Goal: Transaction & Acquisition: Obtain resource

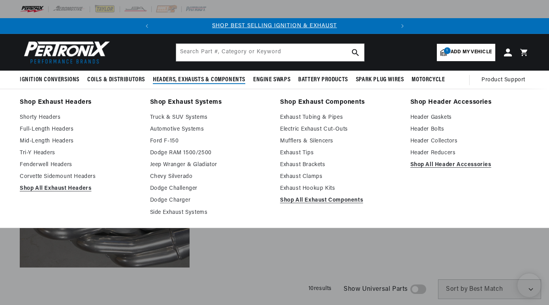
click at [258, 81] on polygon at bounding box center [258, 80] width 18 height 18
click at [220, 81] on span "Headers, Exhausts & Components" at bounding box center [199, 80] width 92 height 8
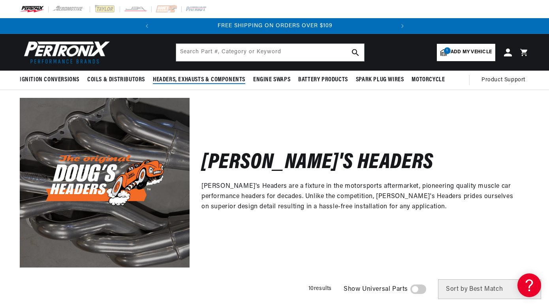
click at [220, 81] on span "Headers, Exhausts & Components" at bounding box center [199, 80] width 92 height 8
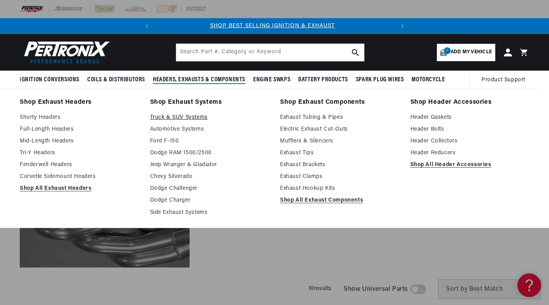
scroll to position [0, 0]
click at [311, 128] on link "Electric Exhaust Cut-Outs" at bounding box center [339, 129] width 119 height 9
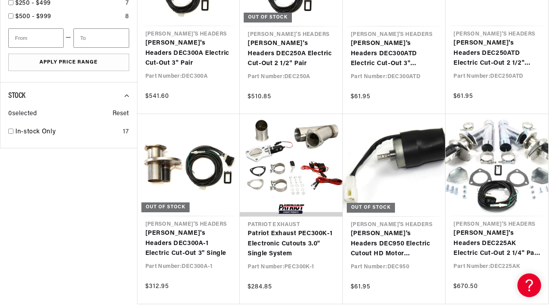
scroll to position [632, 0]
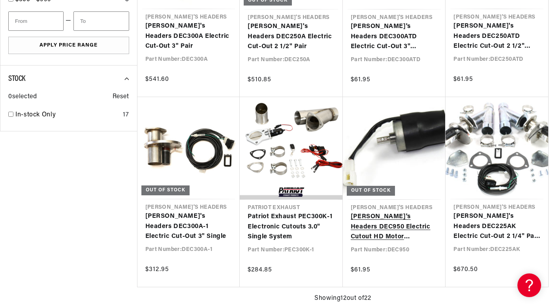
click at [391, 219] on link "[PERSON_NAME]'s Headers DEC950 Electric Cutout HD Motor Replacement" at bounding box center [394, 227] width 87 height 30
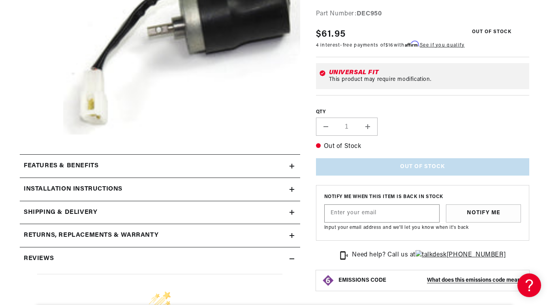
click at [85, 165] on h2 "Features & Benefits" at bounding box center [61, 166] width 75 height 10
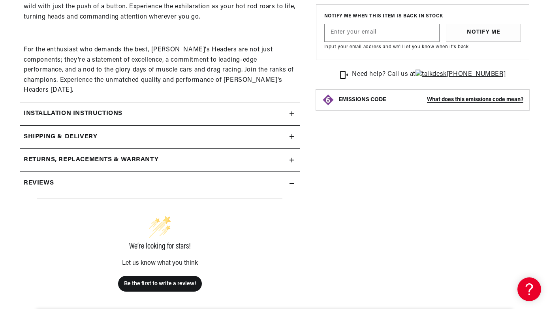
click at [96, 109] on h2 "Installation instructions" at bounding box center [73, 114] width 99 height 10
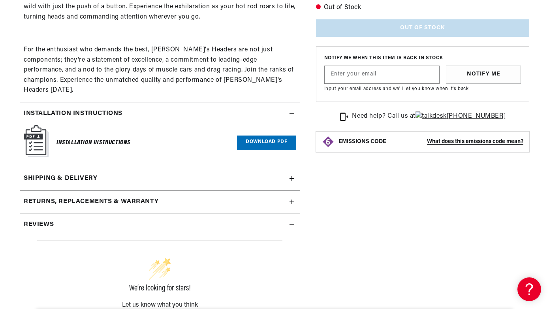
click at [263, 136] on link "Download PDF" at bounding box center [266, 143] width 59 height 15
